Goal: Find specific page/section: Find specific page/section

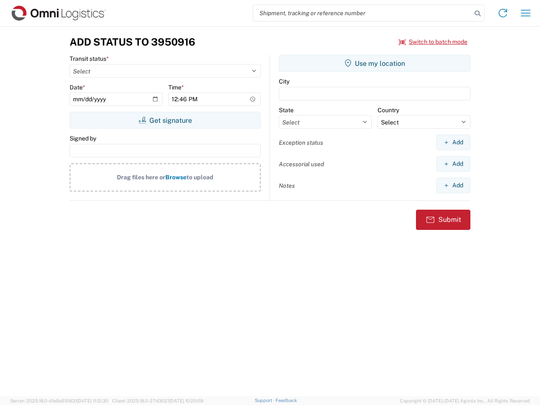
click at [363, 13] on input "search" at bounding box center [362, 13] width 219 height 16
click at [478, 14] on icon at bounding box center [478, 14] width 12 height 12
click at [503, 13] on icon at bounding box center [504, 13] width 14 height 14
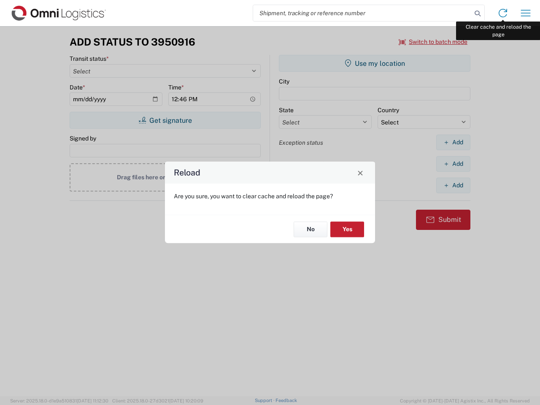
click at [526, 13] on div "Reload Are you sure, you want to clear cache and reload the page? No Yes" at bounding box center [270, 202] width 540 height 405
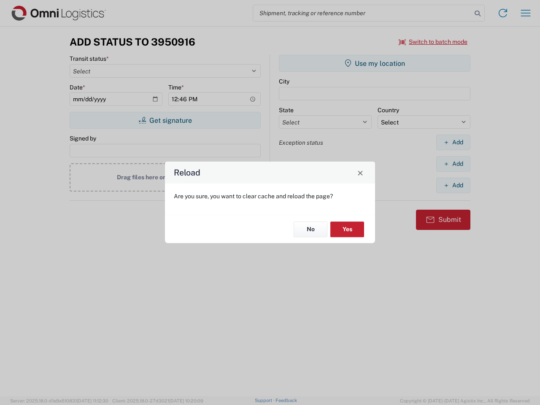
click at [434, 42] on div "Reload Are you sure, you want to clear cache and reload the page? No Yes" at bounding box center [270, 202] width 540 height 405
click at [165, 120] on div "Reload Are you sure, you want to clear cache and reload the page? No Yes" at bounding box center [270, 202] width 540 height 405
click at [375, 63] on div "Reload Are you sure, you want to clear cache and reload the page? No Yes" at bounding box center [270, 202] width 540 height 405
click at [453, 142] on div "Reload Are you sure, you want to clear cache and reload the page? No Yes" at bounding box center [270, 202] width 540 height 405
click at [453, 164] on div "Reload Are you sure, you want to clear cache and reload the page? No Yes" at bounding box center [270, 202] width 540 height 405
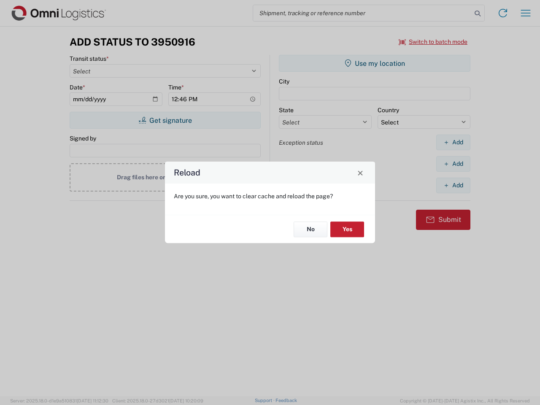
click at [453, 185] on div "Reload Are you sure, you want to clear cache and reload the page? No Yes" at bounding box center [270, 202] width 540 height 405
